Goal: Task Accomplishment & Management: Use online tool/utility

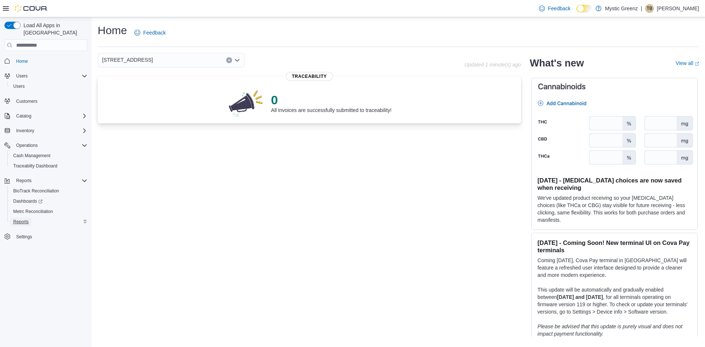
click at [25, 219] on span "Reports" at bounding box center [20, 222] width 15 height 6
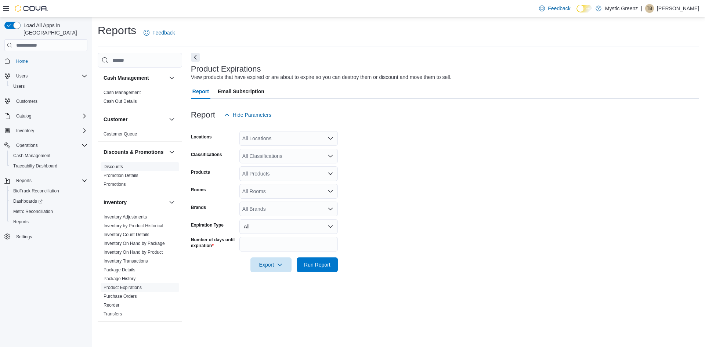
click at [134, 171] on span "Discounts" at bounding box center [140, 166] width 79 height 9
click at [115, 169] on link "Discounts" at bounding box center [113, 166] width 19 height 5
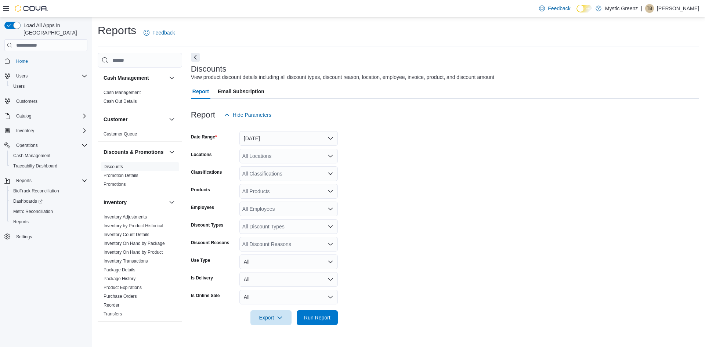
click at [332, 159] on icon "Open list of options" at bounding box center [331, 156] width 6 height 6
click at [306, 197] on span "[STREET_ADDRESS]" at bounding box center [280, 200] width 51 height 7
click at [477, 202] on form "Date Range [DATE] Locations [STREET_ADDRESS] Classifications All Classification…" at bounding box center [445, 223] width 508 height 203
click at [330, 171] on icon "Open list of options" at bounding box center [331, 174] width 6 height 6
click at [407, 175] on form "Date Range [DATE] Locations [STREET_ADDRESS] Classifications All Classification…" at bounding box center [445, 223] width 508 height 203
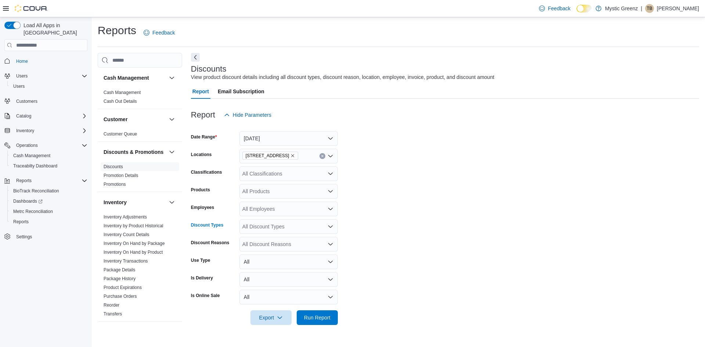
click at [332, 225] on icon "Open list of options" at bounding box center [331, 227] width 6 height 6
drag, startPoint x: 512, startPoint y: 235, endPoint x: 508, endPoint y: 235, distance: 4.4
click at [509, 235] on form "Date Range [DATE] Locations [STREET_ADDRESS] Classifications All Classification…" at bounding box center [445, 223] width 508 height 203
click at [333, 246] on icon "Open list of options" at bounding box center [331, 244] width 6 height 6
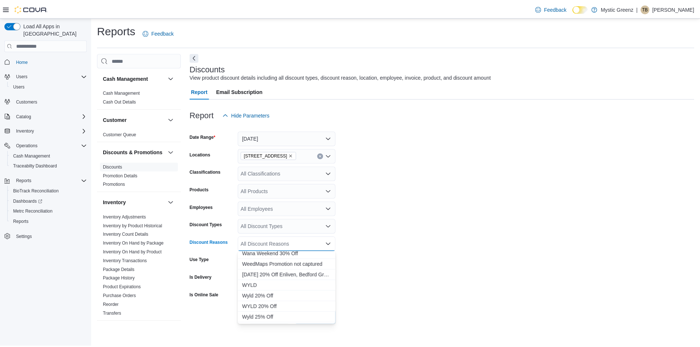
scroll to position [11726, 0]
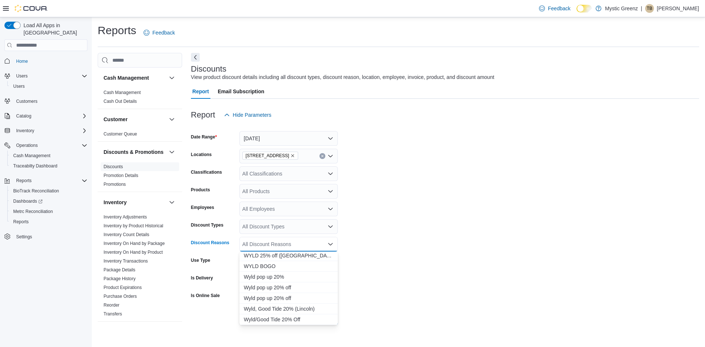
click at [414, 256] on form "Date Range [DATE] Locations [STREET_ADDRESS] Classifications All Classification…" at bounding box center [445, 223] width 508 height 203
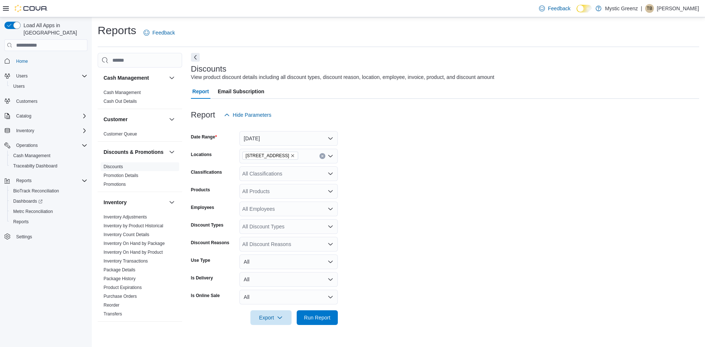
click at [326, 229] on div "All Discount Types" at bounding box center [288, 226] width 98 height 15
click at [262, 259] on span "Promotion" at bounding box center [289, 260] width 90 height 7
click at [260, 251] on span "Manual" at bounding box center [289, 249] width 90 height 7
click at [299, 227] on icon "Remove Promotion from selection in this group" at bounding box center [299, 226] width 4 height 4
click at [380, 215] on form "Date Range [DATE] Locations [STREET_ADDRESS] Classifications All Classification…" at bounding box center [445, 223] width 508 height 203
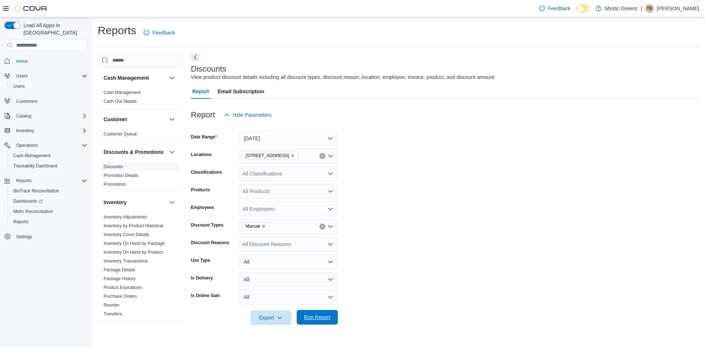
click at [315, 315] on span "Run Report" at bounding box center [317, 317] width 26 height 7
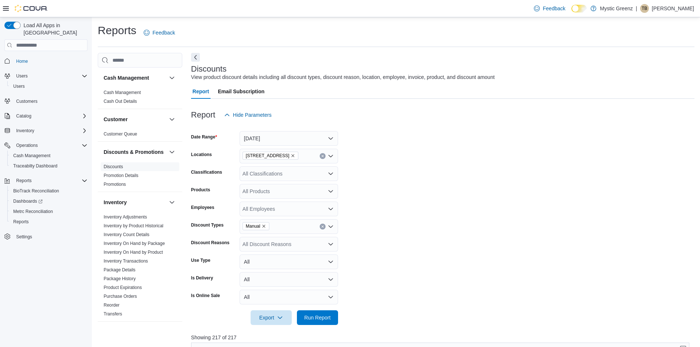
click at [265, 227] on icon "Remove Manual from selection in this group" at bounding box center [263, 226] width 3 height 3
click at [263, 261] on span "Promotion" at bounding box center [289, 260] width 90 height 7
drag, startPoint x: 550, startPoint y: 257, endPoint x: 379, endPoint y: 336, distance: 188.8
click at [547, 257] on form "Date Range [DATE] Locations [STREET_ADDRESS] Classifications All Classification…" at bounding box center [442, 223] width 503 height 203
click at [330, 315] on span "Run Report" at bounding box center [317, 317] width 26 height 7
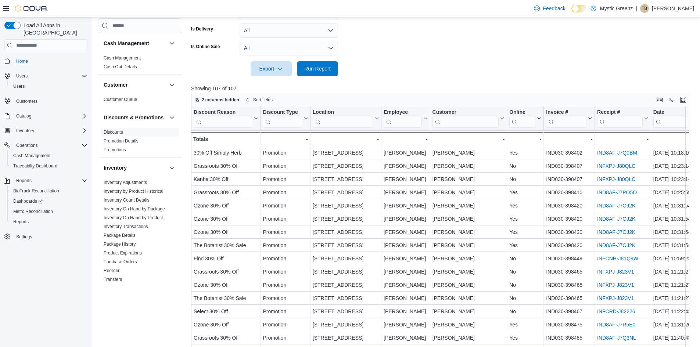
scroll to position [257, 0]
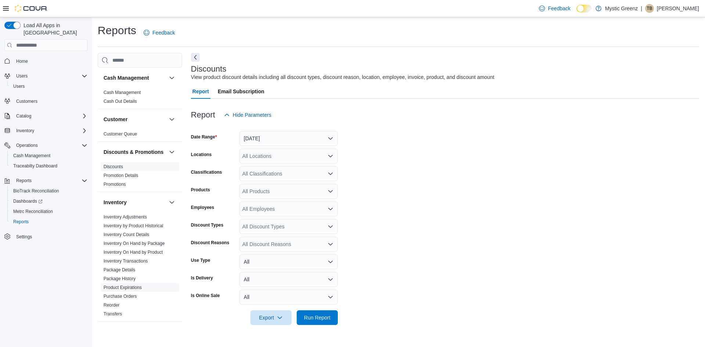
click at [123, 290] on link "Product Expirations" at bounding box center [123, 287] width 38 height 5
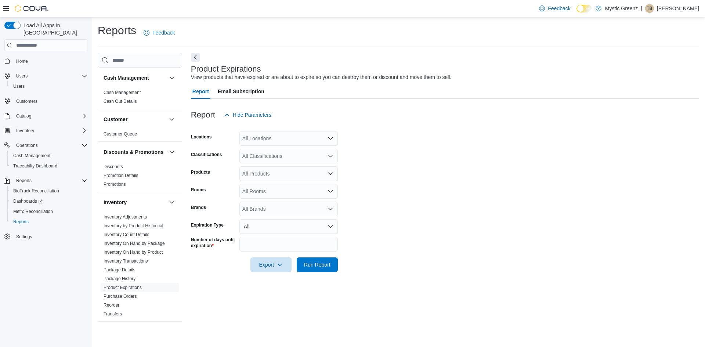
click at [328, 136] on icon "Open list of options" at bounding box center [331, 139] width 6 height 6
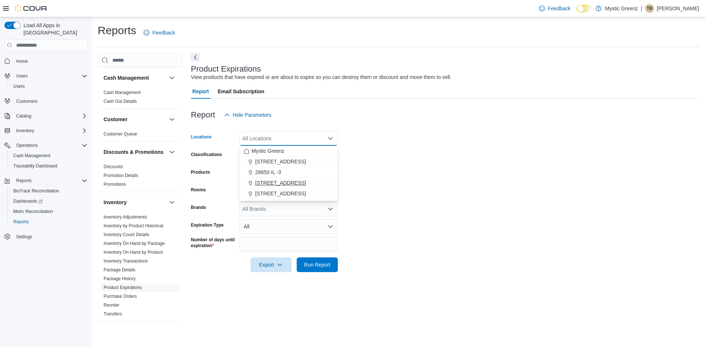
click at [300, 181] on span "360 S Green Mount Rd." at bounding box center [280, 182] width 51 height 7
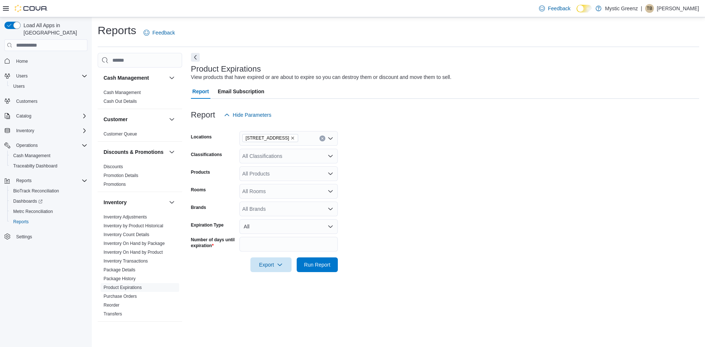
click at [438, 161] on form "Locations 360 S Green Mount Rd. Classifications All Classifications Products Al…" at bounding box center [445, 197] width 508 height 150
click at [268, 243] on input "**" at bounding box center [288, 244] width 98 height 15
type input "*"
click at [321, 265] on span "Run Report" at bounding box center [317, 264] width 26 height 7
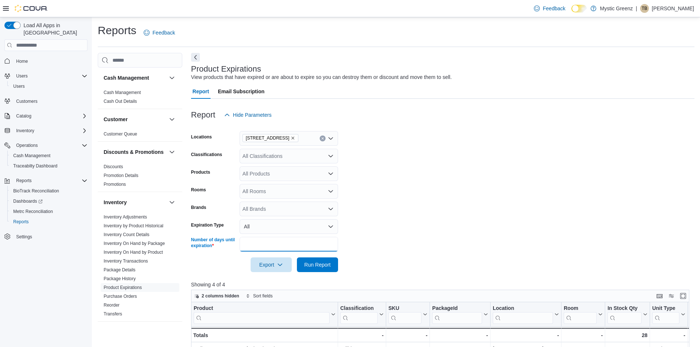
click at [261, 251] on input "*" at bounding box center [288, 244] width 98 height 15
type input "*"
click at [313, 265] on span "Run Report" at bounding box center [317, 264] width 26 height 7
